Goal: Information Seeking & Learning: Learn about a topic

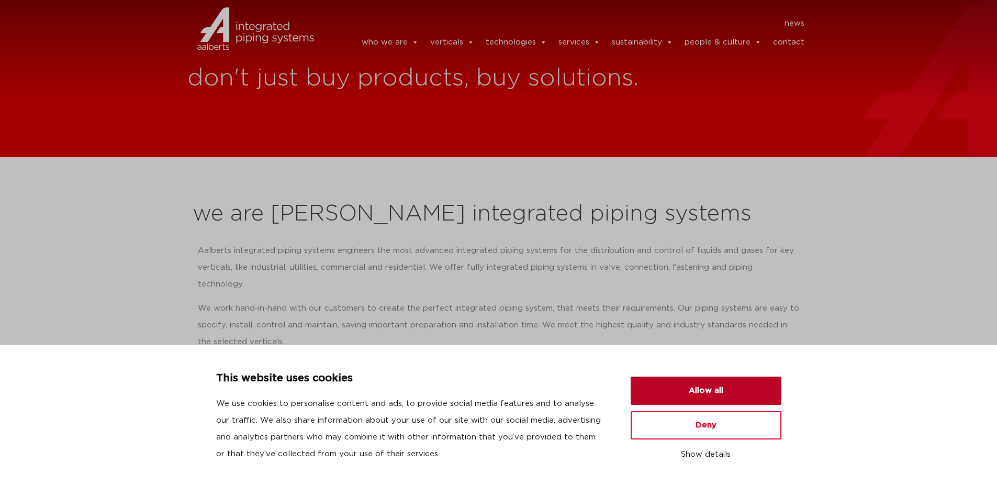
click at [691, 392] on button "Allow all" at bounding box center [706, 390] width 151 height 28
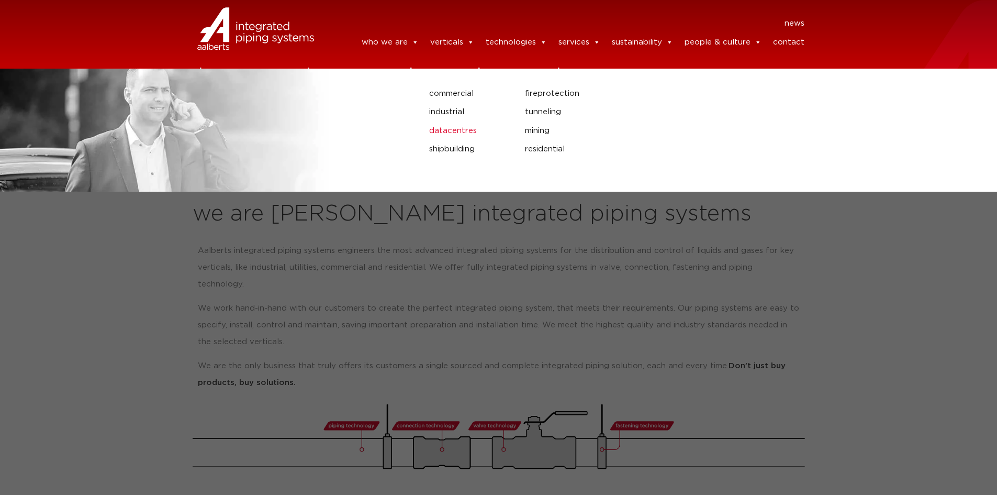
click at [453, 128] on link "datacentres" at bounding box center [469, 131] width 80 height 14
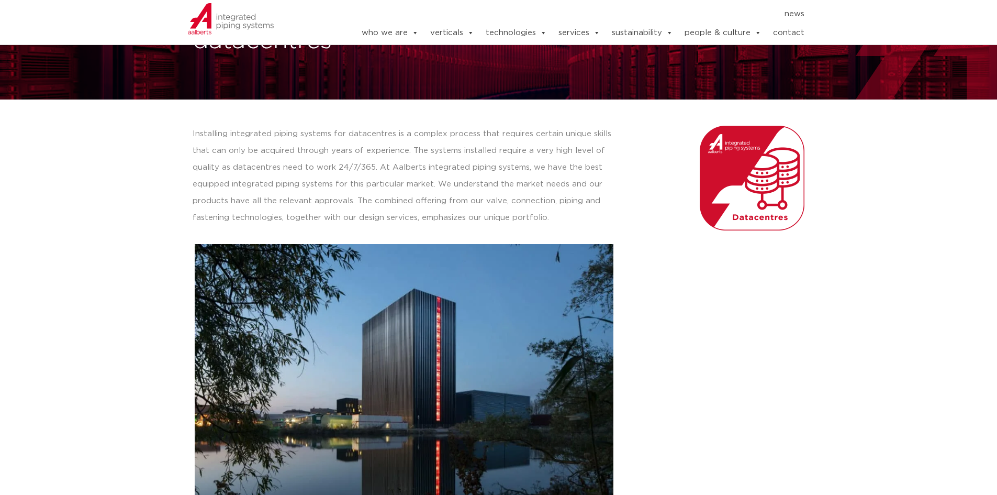
scroll to position [52, 0]
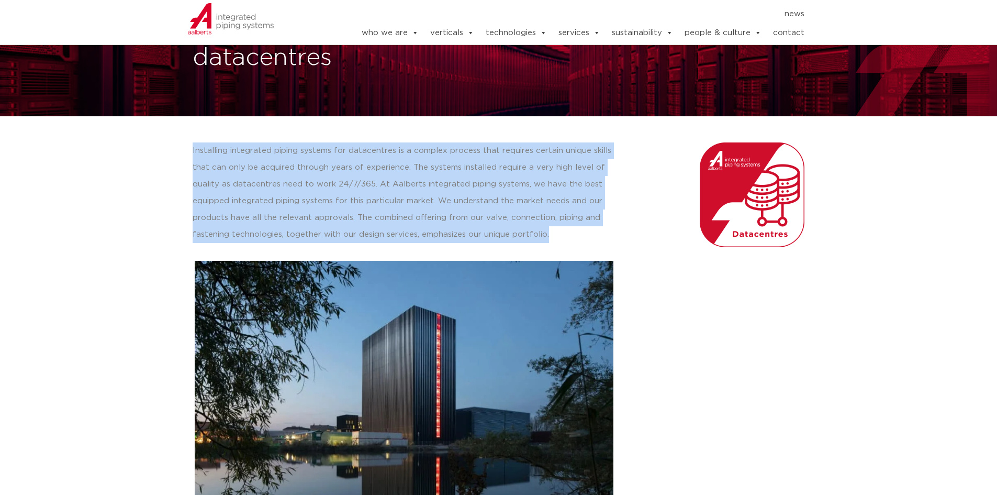
drag, startPoint x: 189, startPoint y: 148, endPoint x: 618, endPoint y: 235, distance: 436.9
click at [618, 235] on div "Installing integrated piping systems for datacentres is a complex process that …" at bounding box center [404, 341] width 434 height 408
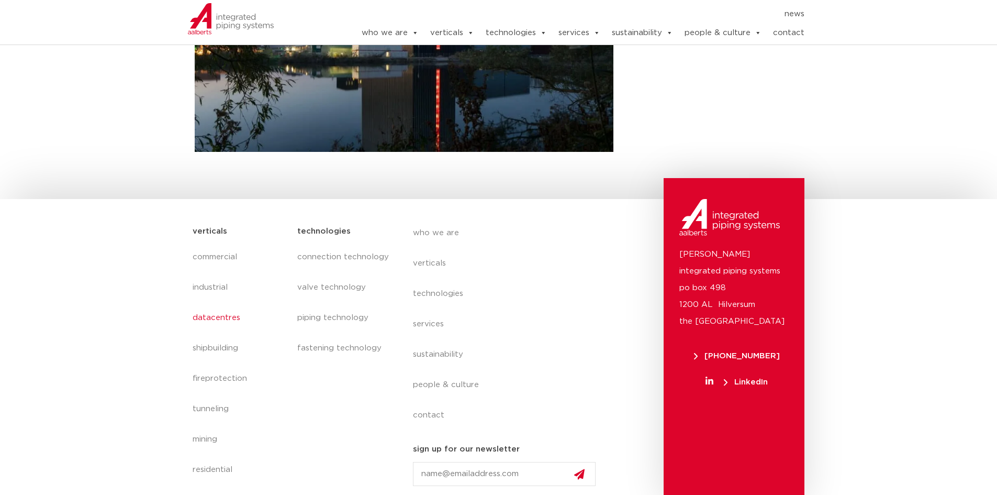
scroll to position [445, 0]
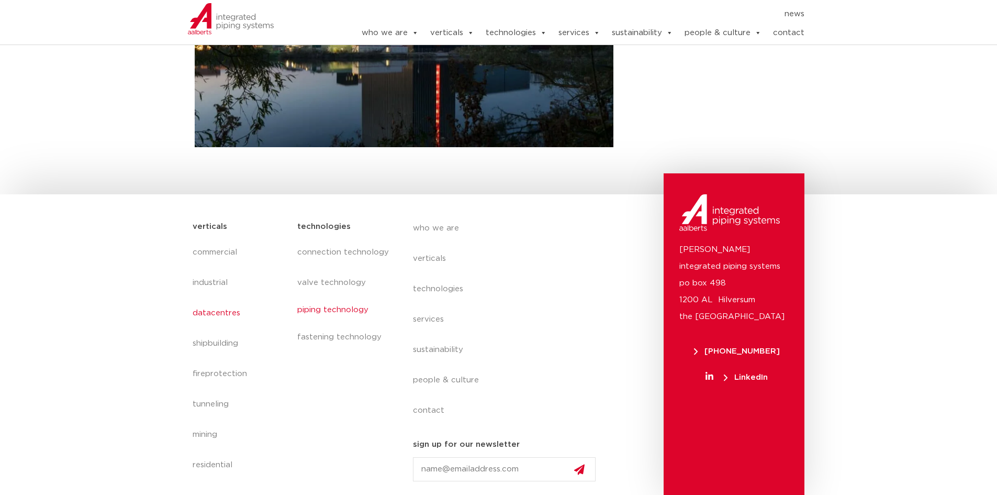
click at [321, 301] on link "piping technology" at bounding box center [344, 310] width 94 height 24
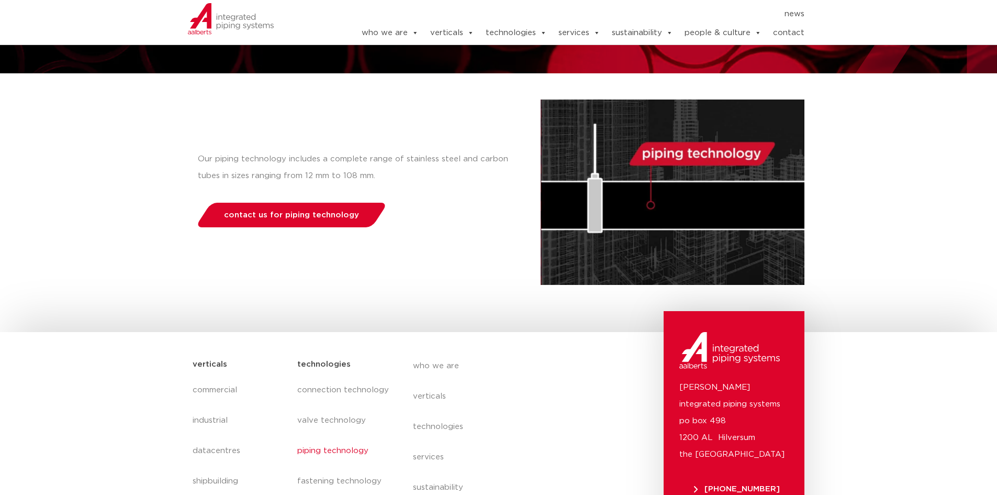
scroll to position [105, 0]
